Goal: Task Accomplishment & Management: Use online tool/utility

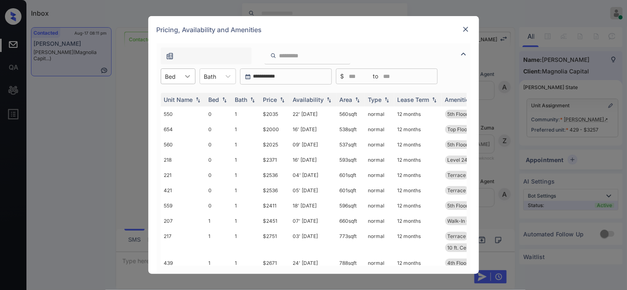
scroll to position [596, 0]
click at [183, 77] on icon at bounding box center [187, 76] width 8 height 8
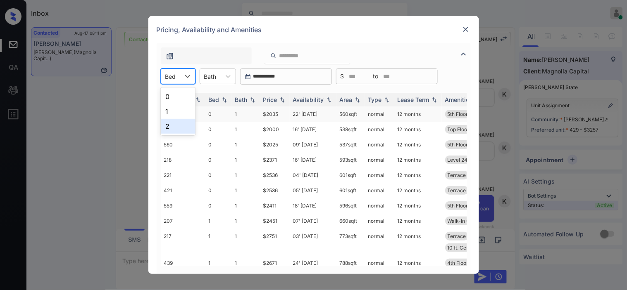
click at [170, 123] on div "2" at bounding box center [178, 126] width 35 height 15
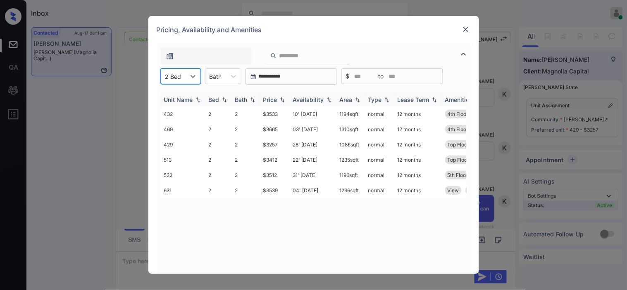
click at [280, 99] on img at bounding box center [282, 100] width 8 height 6
click at [166, 76] on input "text" at bounding box center [166, 76] width 2 height 7
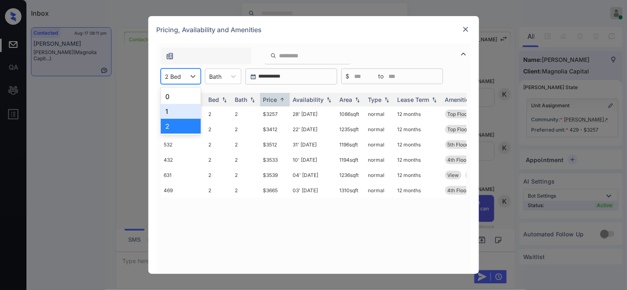
click at [178, 109] on div "1" at bounding box center [181, 111] width 40 height 15
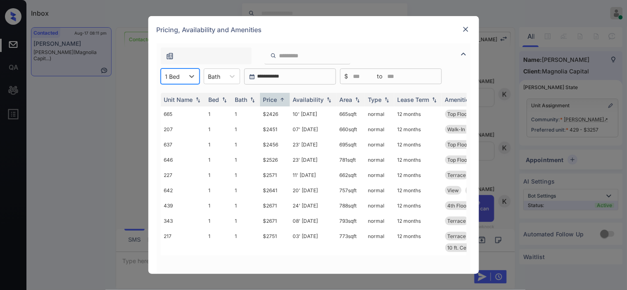
click at [169, 75] on div at bounding box center [172, 76] width 15 height 9
click at [178, 122] on div "2" at bounding box center [180, 126] width 39 height 15
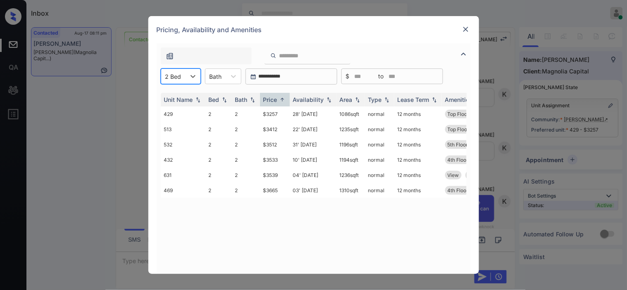
click at [464, 27] on img at bounding box center [465, 29] width 8 height 8
